Goal: Feedback & Contribution: Submit feedback/report problem

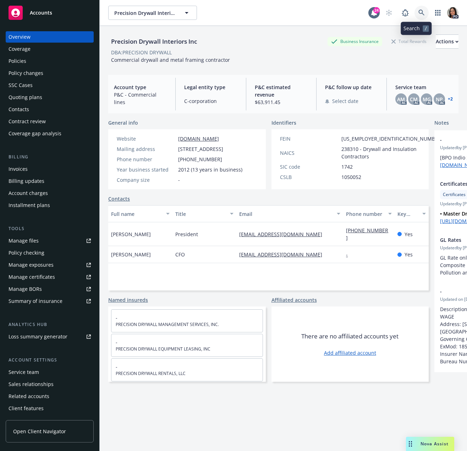
click at [418, 11] on icon at bounding box center [421, 13] width 6 height 6
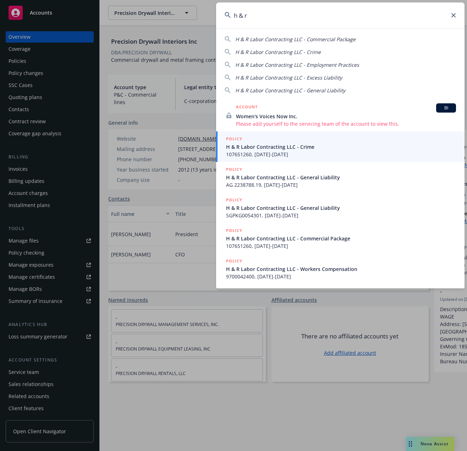
type input "h & r"
drag, startPoint x: 283, startPoint y: 146, endPoint x: 312, endPoint y: 171, distance: 38.5
click at [283, 146] on span "H & R Labor Contracting LLC - Crime" at bounding box center [341, 146] width 230 height 7
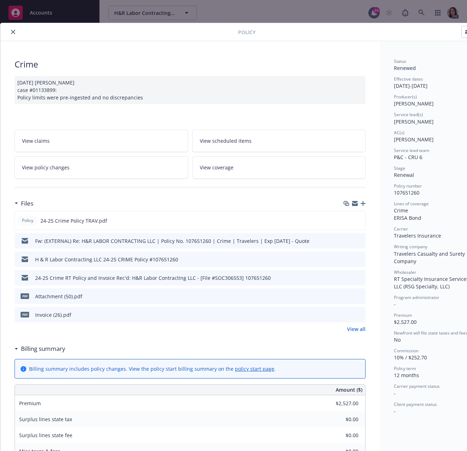
click at [12, 33] on icon "close" at bounding box center [13, 32] width 4 height 4
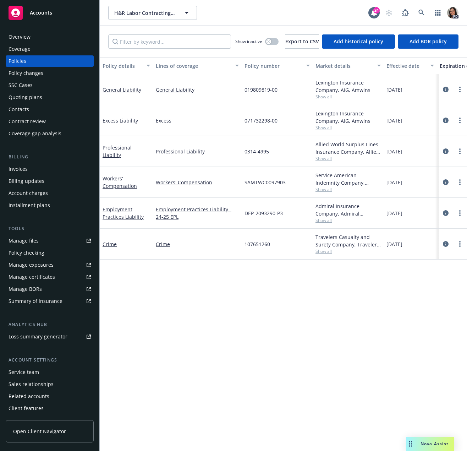
click at [446, 444] on span "Nova Assist" at bounding box center [435, 443] width 28 height 6
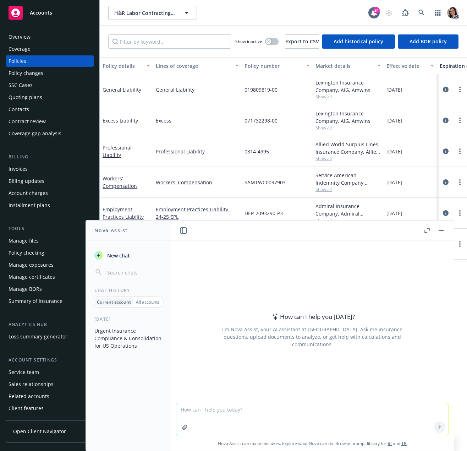
click at [290, 410] on textarea at bounding box center [312, 419] width 272 height 33
paste textarea "Hi Robert, Thanks for taking my call this afternoon. Per our conversation, Meth…"
type textarea "make this sound softer and professional: Hi Robert, Thanks for taking my call t…"
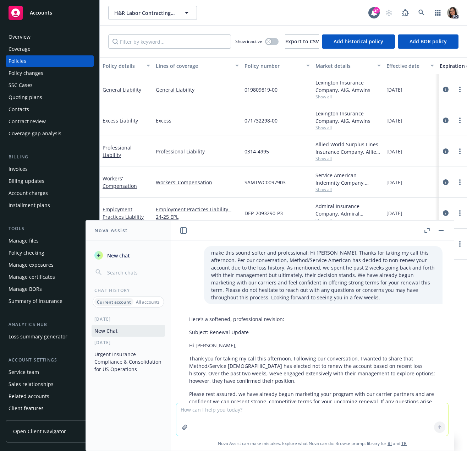
scroll to position [50, 0]
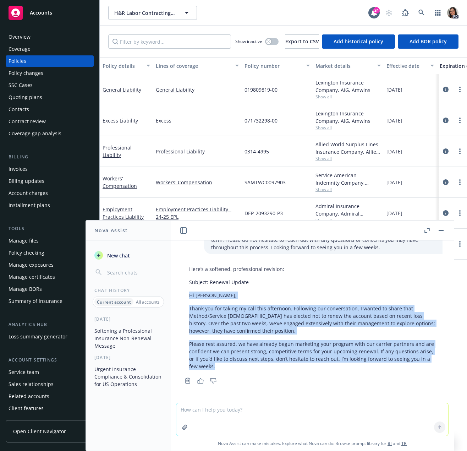
drag, startPoint x: 237, startPoint y: 367, endPoint x: 171, endPoint y: 295, distance: 97.2
click at [171, 295] on div "make this sound softer and professional: Hi Robert, Thanks for taking my call t…" at bounding box center [312, 321] width 283 height 162
copy div "Hi Robert, Thank you for taking my call this afternoon. Following our conversat…"
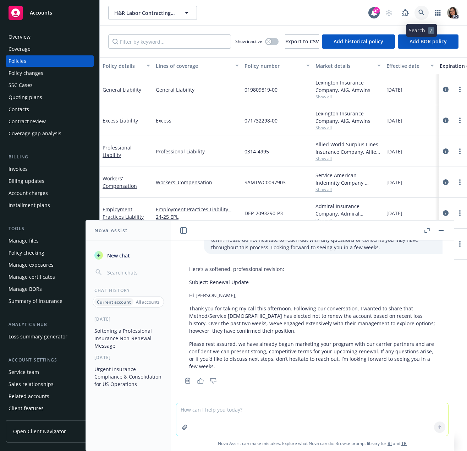
click at [423, 15] on icon at bounding box center [421, 13] width 6 height 6
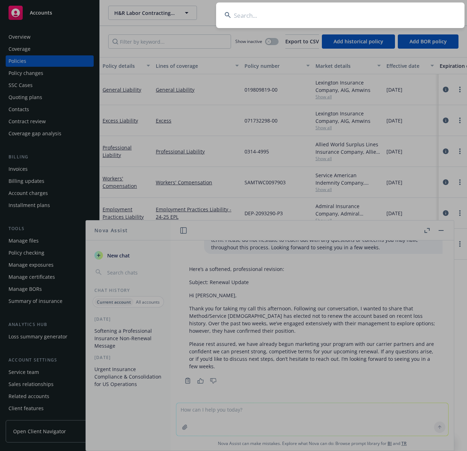
click at [305, 12] on input at bounding box center [340, 15] width 248 height 26
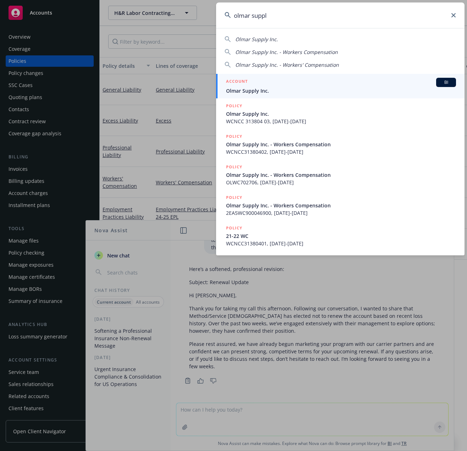
type input "olmar suppl"
click at [265, 85] on div "ACCOUNT BI" at bounding box center [341, 82] width 230 height 9
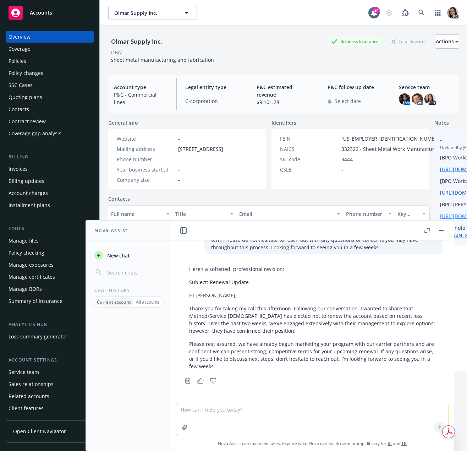
click at [441, 231] on button "button" at bounding box center [441, 230] width 9 height 9
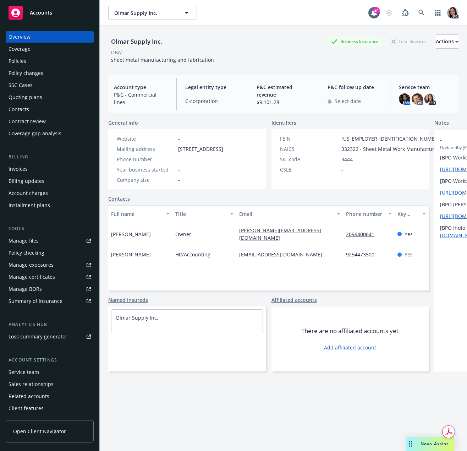
click at [39, 100] on div "Quoting plans" at bounding box center [26, 97] width 34 height 11
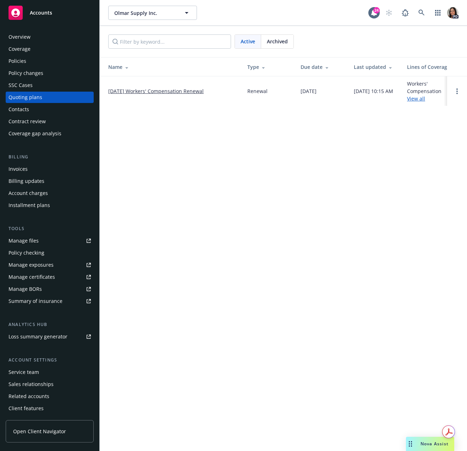
click at [163, 91] on link "10/01/25 Workers' Compensation Renewal" at bounding box center [155, 90] width 95 height 7
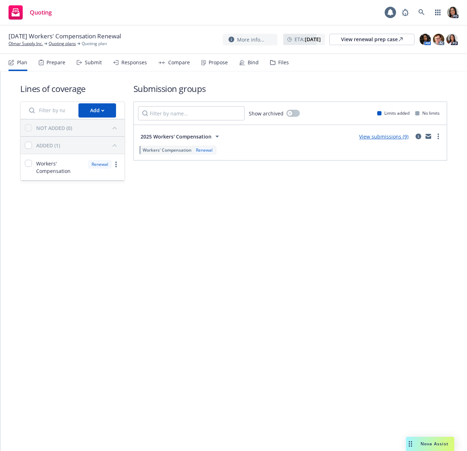
click at [311, 109] on div "Show archived Limits added No limits" at bounding box center [290, 113] width 313 height 23
click at [136, 60] on div "Responses" at bounding box center [134, 63] width 26 height 6
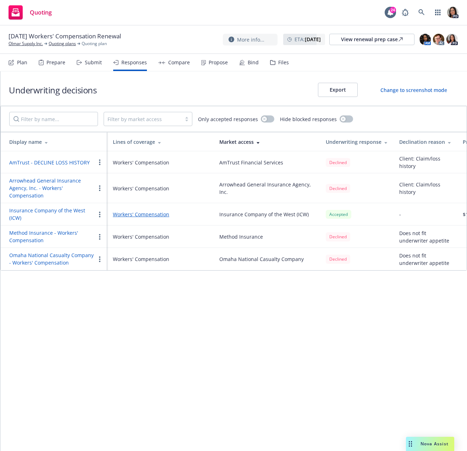
click at [276, 275] on div "Underwriting decisions Export Change to screenshot mode Filter by market access…" at bounding box center [233, 260] width 467 height 379
click at [85, 61] on div "Submit" at bounding box center [93, 63] width 17 height 6
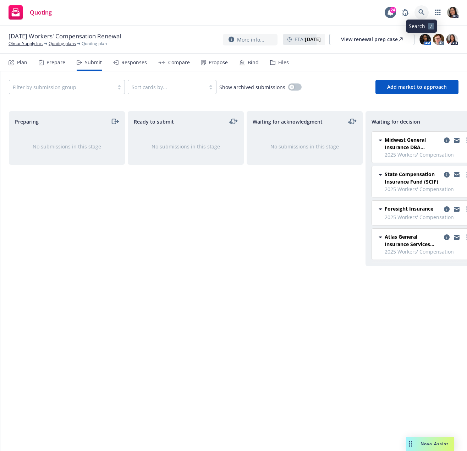
click at [421, 15] on icon at bounding box center [421, 12] width 6 height 6
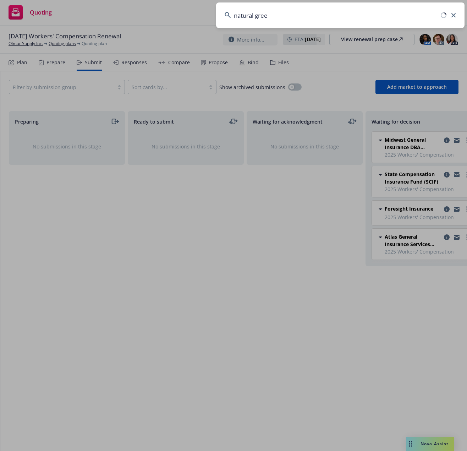
type input "natural green"
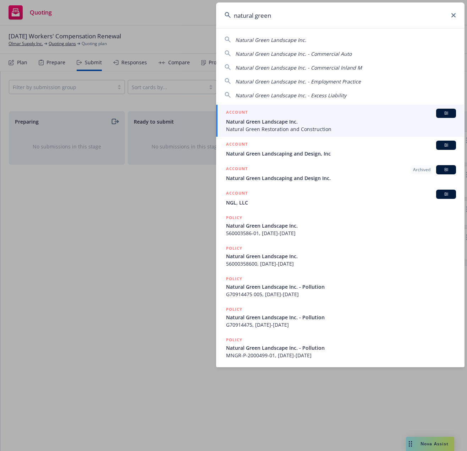
click at [261, 116] on div "ACCOUNT BI" at bounding box center [341, 113] width 230 height 9
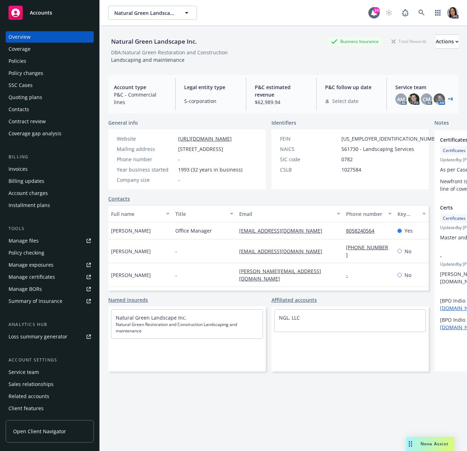
click at [40, 99] on div "Quoting plans" at bounding box center [26, 97] width 34 height 11
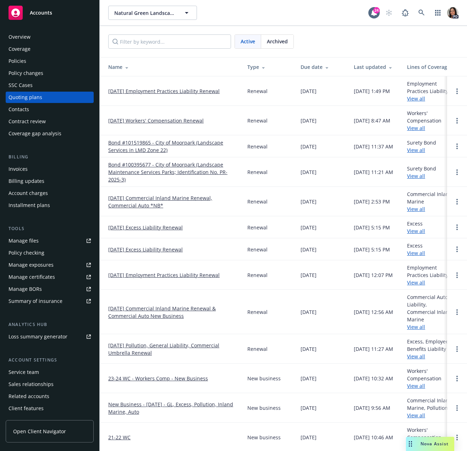
click at [188, 119] on link "11/05/25 Workers' Compensation Renewal" at bounding box center [155, 120] width 95 height 7
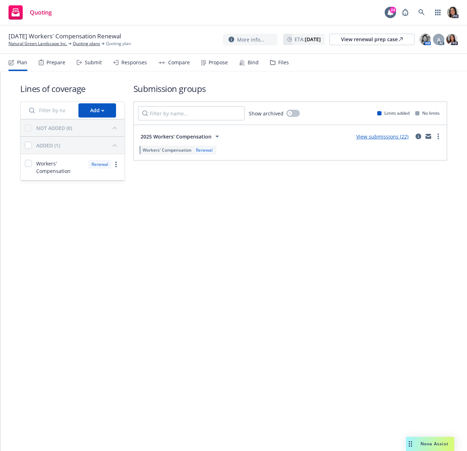
click at [92, 67] on div "Submit" at bounding box center [89, 62] width 25 height 17
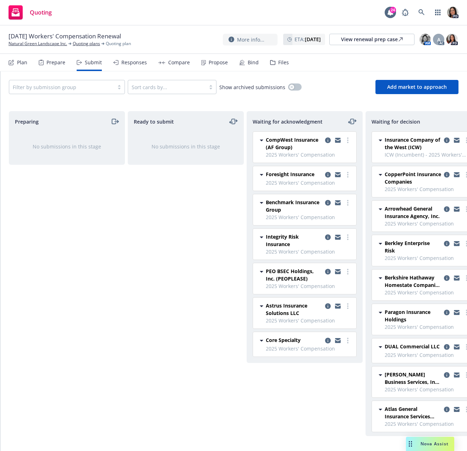
click at [123, 55] on div "Responses" at bounding box center [130, 62] width 34 height 17
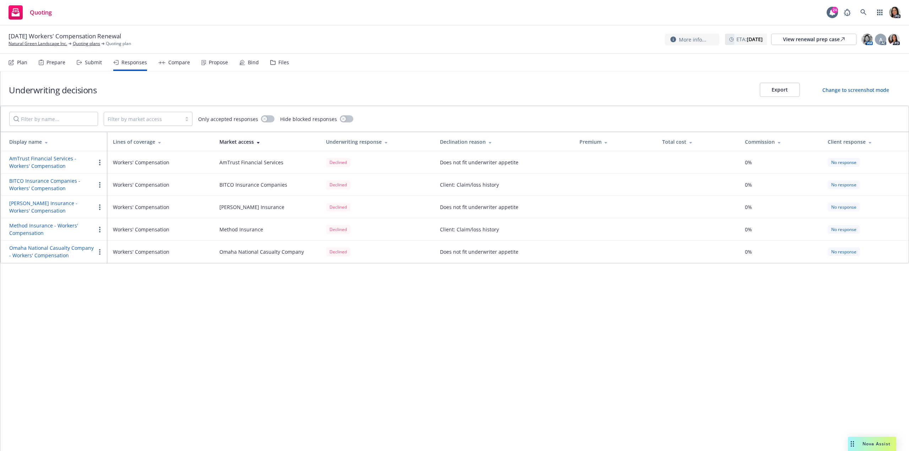
click at [94, 70] on div "Submit" at bounding box center [89, 62] width 25 height 17
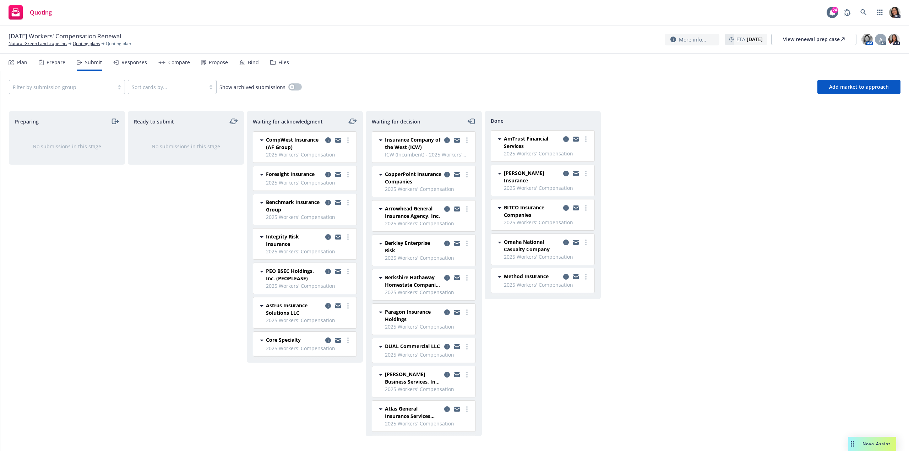
click at [139, 63] on div "Responses" at bounding box center [134, 63] width 26 height 6
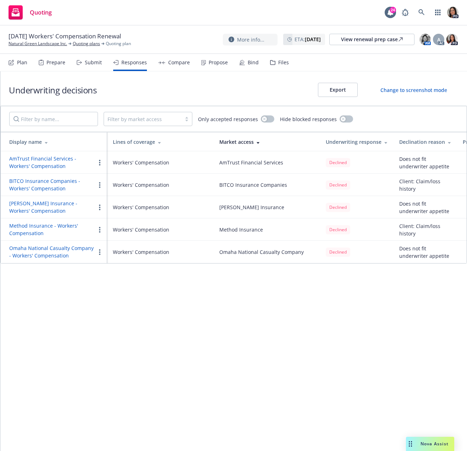
click at [52, 281] on div "Underwriting decisions Export Change to screenshot mode Filter by market access…" at bounding box center [233, 260] width 467 height 379
drag, startPoint x: 38, startPoint y: 312, endPoint x: 34, endPoint y: 309, distance: 4.8
click at [38, 311] on div "Underwriting decisions Export Change to screenshot mode Filter by market access…" at bounding box center [233, 260] width 467 height 379
click at [88, 60] on div "Submit" at bounding box center [93, 63] width 17 height 6
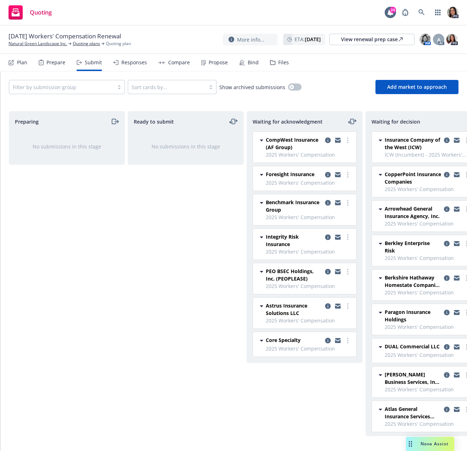
click at [95, 60] on div "Submit" at bounding box center [93, 63] width 17 height 6
click at [420, 12] on icon at bounding box center [421, 12] width 6 height 6
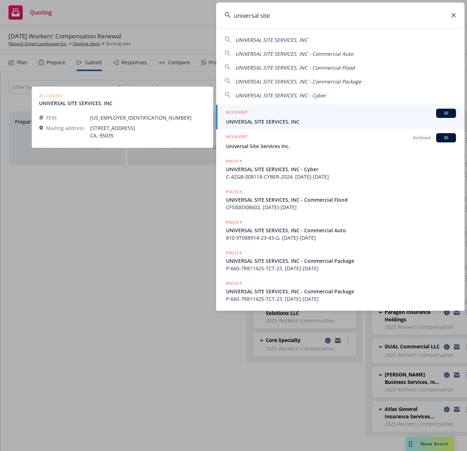
type input "universal site"
click at [279, 122] on span "UNIVERSAL SITE SERVICES, INC" at bounding box center [341, 121] width 230 height 7
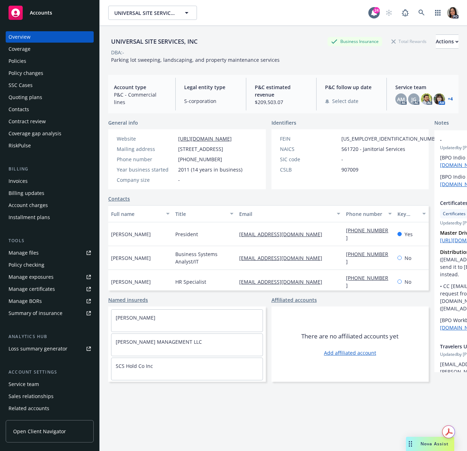
click at [430, 444] on span "Nova Assist" at bounding box center [435, 443] width 28 height 6
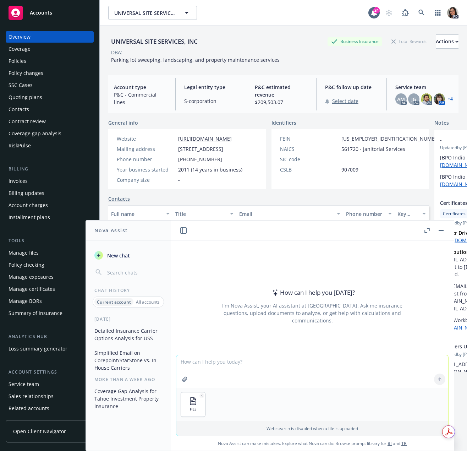
drag, startPoint x: 379, startPoint y: 56, endPoint x: 358, endPoint y: 104, distance: 52.3
click at [379, 56] on div "UNIVERSAL SITE SERVICES, INC Business Insurance Total Rewards Actions DBA: - Pa…" at bounding box center [283, 48] width 350 height 29
click at [229, 369] on textarea at bounding box center [312, 371] width 272 height 33
paste textarea "LOR’i Do-Sit ame consectet adip 872% el 0190 se 482% do 5091, eiusmodte inc ut …"
type textarea "loremip dolo SIT ametco adipisci eli seddoei tempo incid utlab: ETD’m Al-Eni ad…"
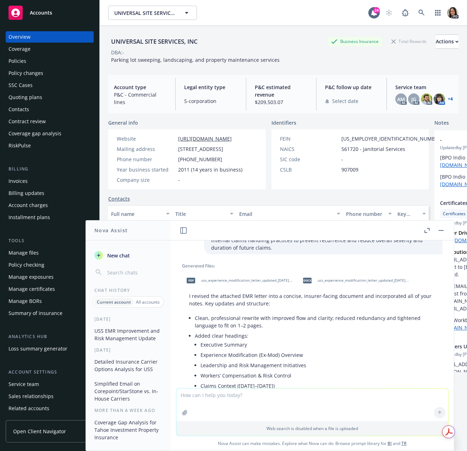
scroll to position [434, 0]
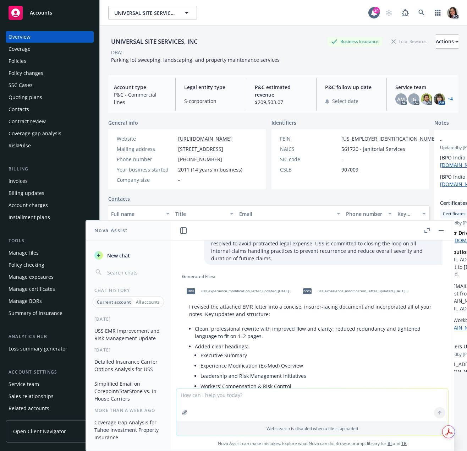
click at [199, 282] on div "pdf uss_experience_modification_letter_updated_[DATE].pdf" at bounding box center [239, 291] width 114 height 18
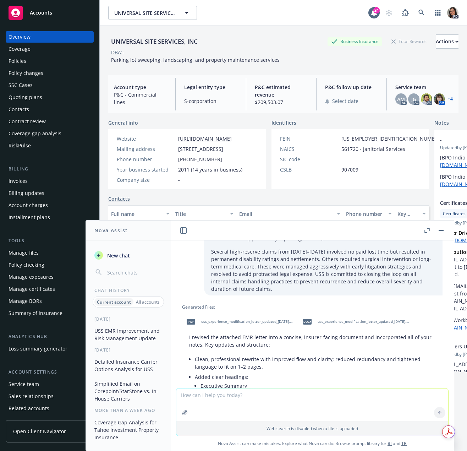
scroll to position [439, 0]
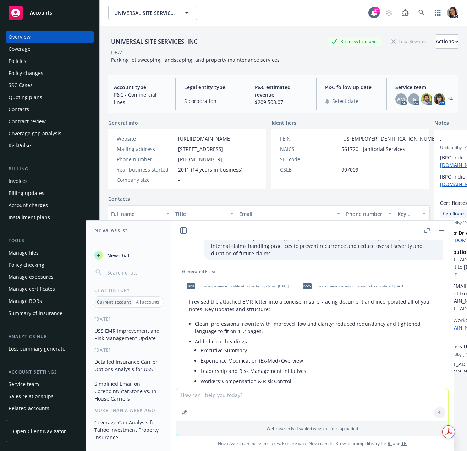
click at [309, 283] on span "docx" at bounding box center [307, 285] width 9 height 5
click at [290, 395] on textarea at bounding box center [312, 404] width 272 height 33
click at [194, 404] on textarea at bounding box center [312, 404] width 272 height 33
paste textarea "Hi [PERSON_NAME], I think this is great but it’s missing some pertinent informa…"
type textarea "improve this: Hi [PERSON_NAME], I think this is great but it’s missing some per…"
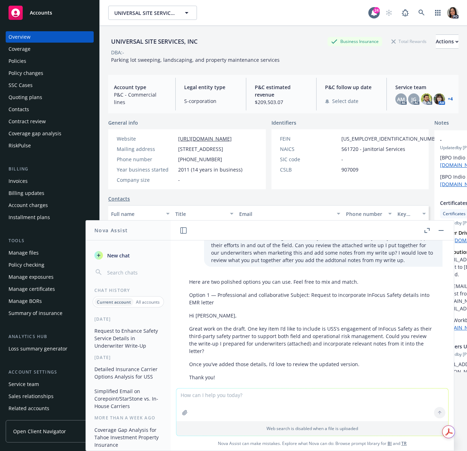
scroll to position [1020, 0]
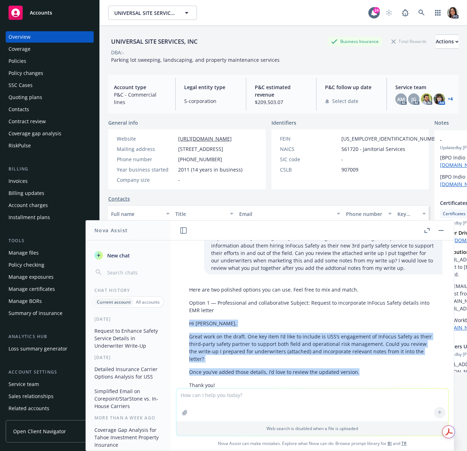
drag, startPoint x: 188, startPoint y: 316, endPoint x: 369, endPoint y: 371, distance: 188.5
click at [369, 371] on div "Here are two polished options you can use. Feel free to mix and match. Option 1…" at bounding box center [312, 377] width 261 height 189
copy div "Hi [PERSON_NAME], Great work on the draft. One key item I’d like to include is …"
click at [442, 231] on button "button" at bounding box center [441, 230] width 9 height 9
